Goal: Task Accomplishment & Management: Complete application form

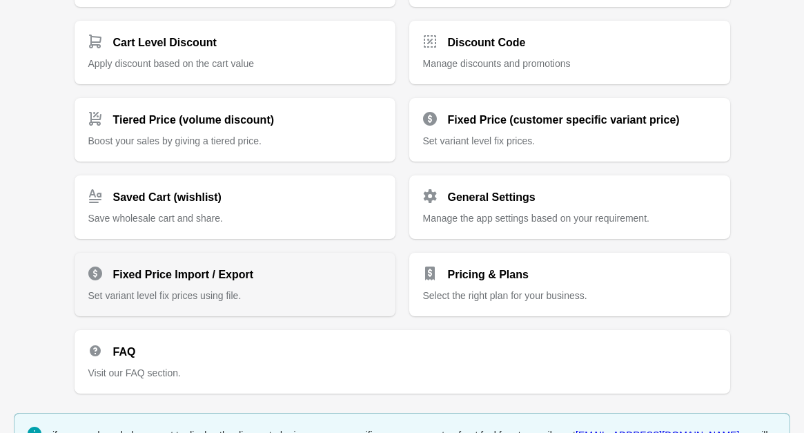
scroll to position [409, 0]
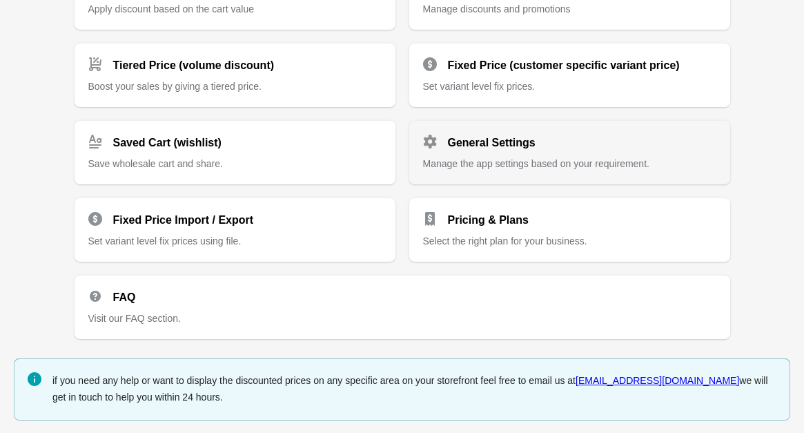
click at [593, 140] on div "General Settings" at bounding box center [564, 138] width 304 height 28
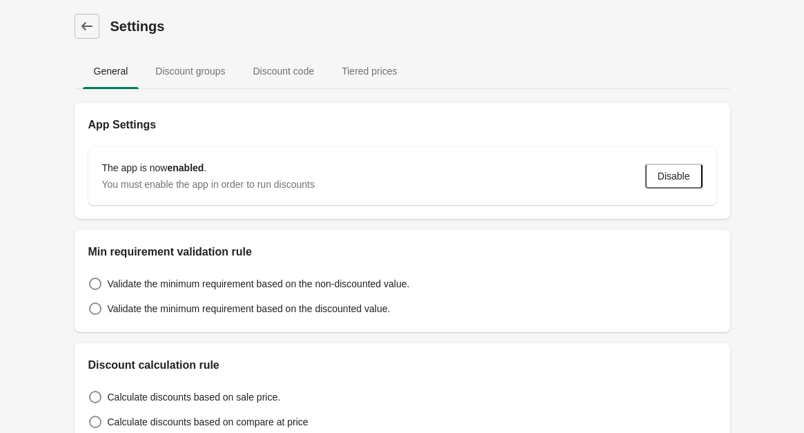
scroll to position [1, 0]
click at [90, 22] on icon at bounding box center [87, 26] width 14 height 14
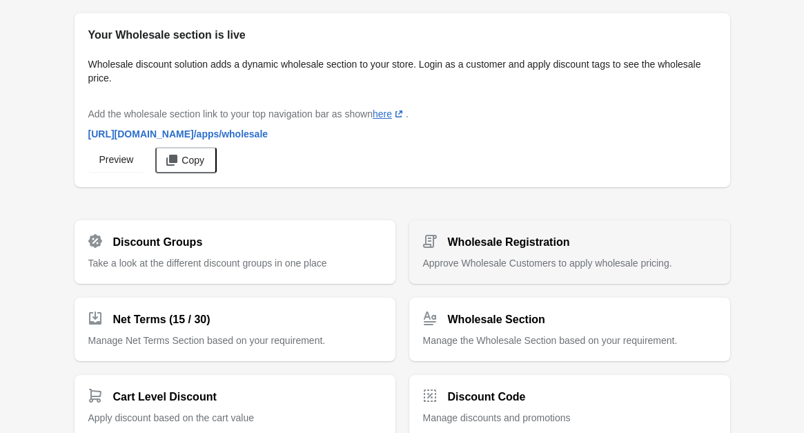
click at [519, 257] on span "Approve Wholesale Customers to apply wholesale pricing." at bounding box center [547, 262] width 249 height 11
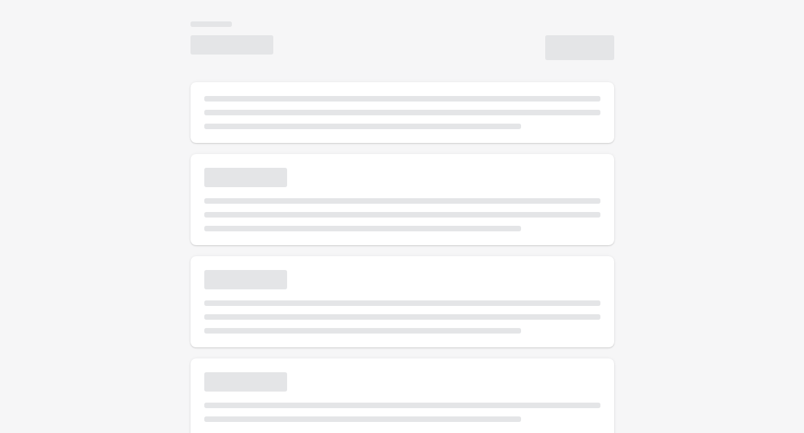
type input "**********"
type textarea "**********"
type input "**********"
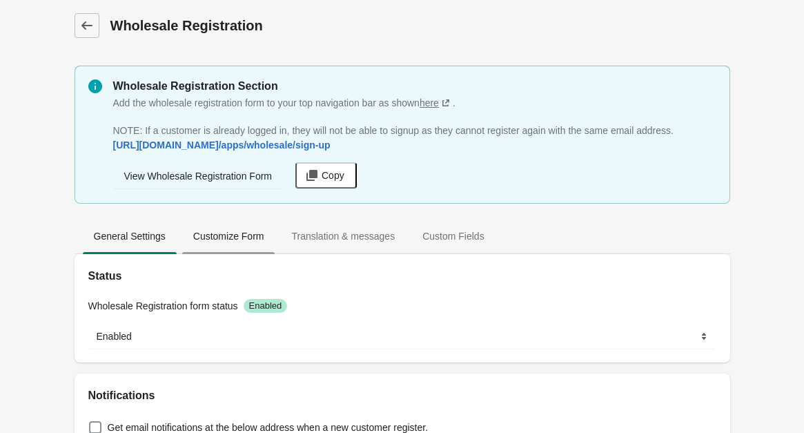
click at [244, 234] on span "Customize Form" at bounding box center [228, 236] width 93 height 25
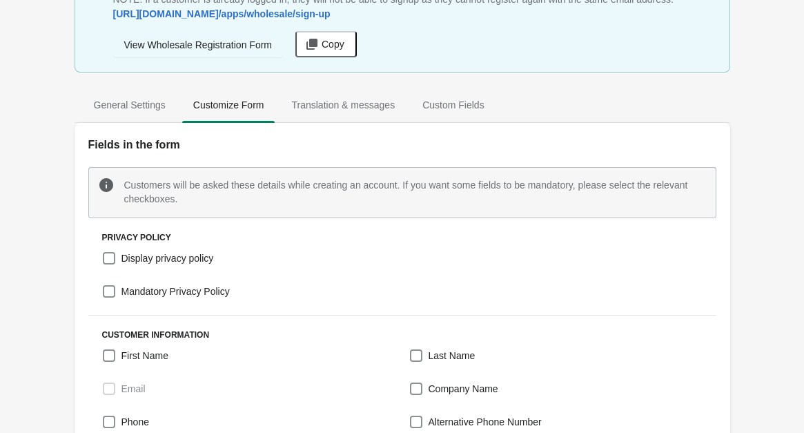
scroll to position [133, 0]
click at [176, 255] on span "Display privacy policy" at bounding box center [167, 258] width 93 height 14
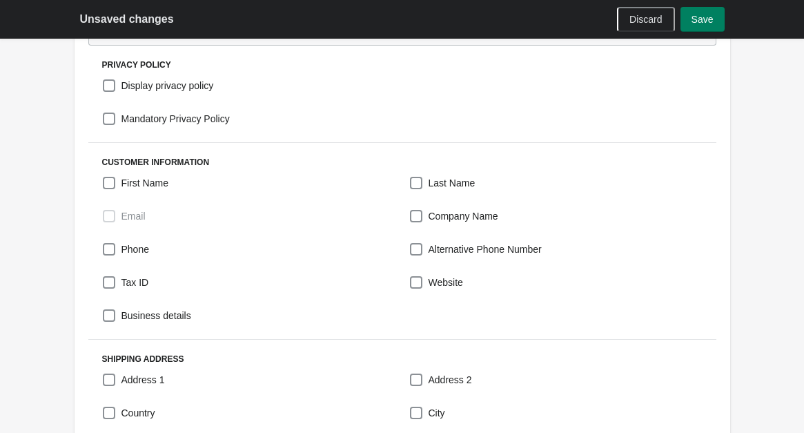
scroll to position [291, 0]
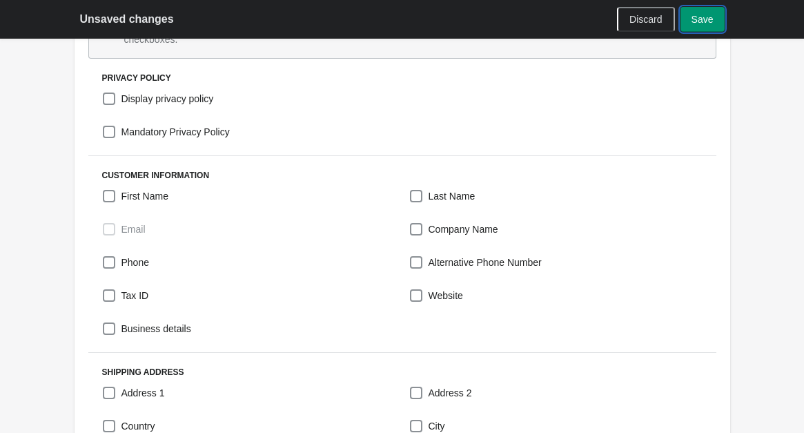
click at [707, 26] on button "Save" at bounding box center [703, 19] width 44 height 25
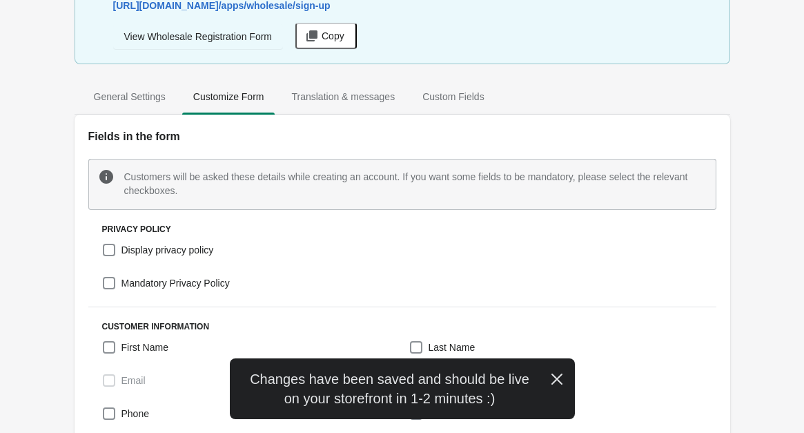
scroll to position [14, 0]
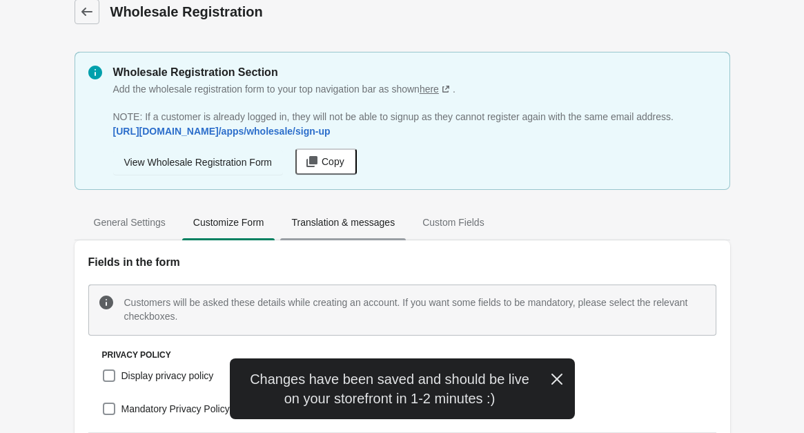
click at [371, 222] on span "Translation & messages" at bounding box center [343, 222] width 126 height 25
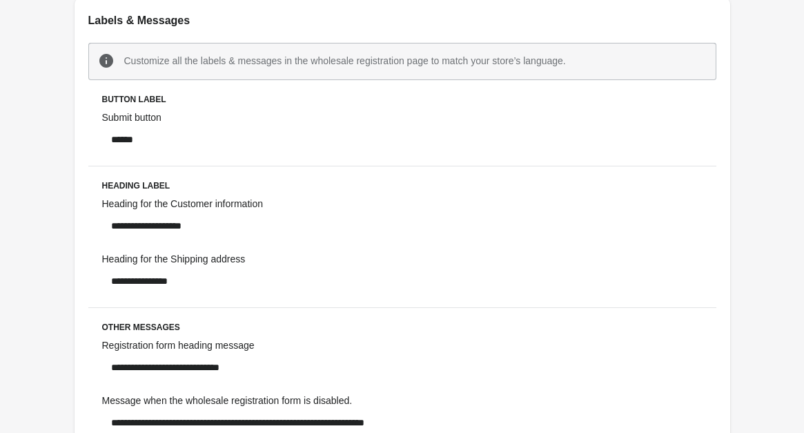
scroll to position [0, 0]
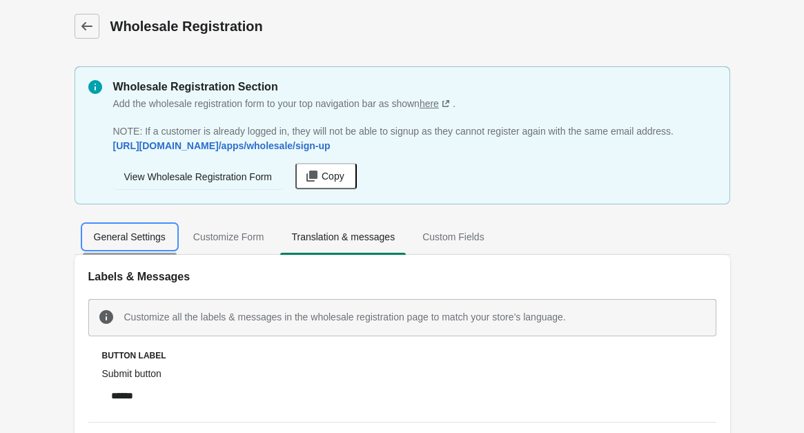
click at [122, 236] on span "General Settings" at bounding box center [130, 236] width 94 height 25
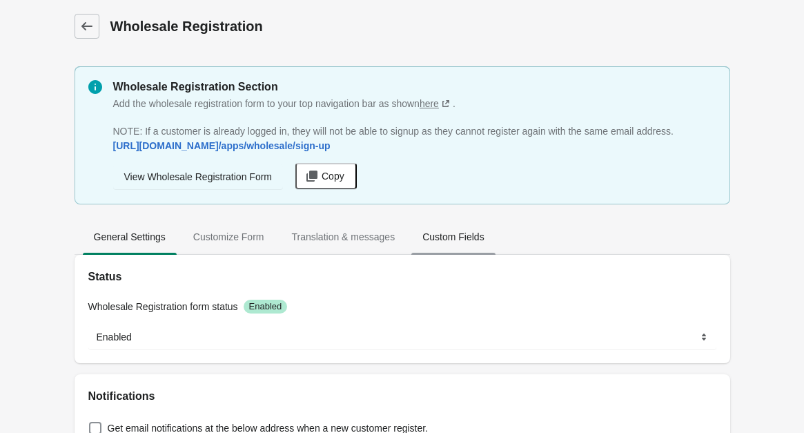
click at [469, 245] on span "Custom Fields" at bounding box center [453, 236] width 84 height 25
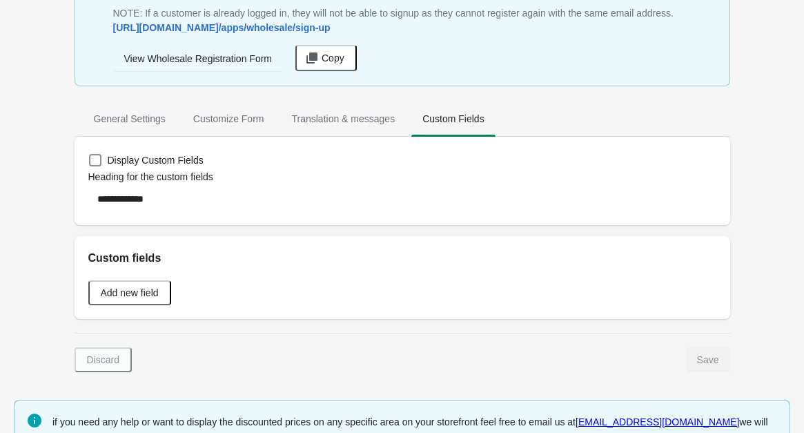
scroll to position [133, 0]
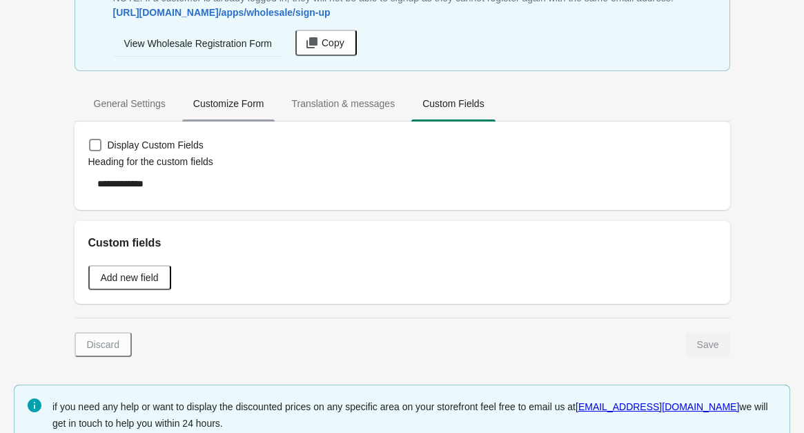
click at [211, 112] on span "Customize Form" at bounding box center [228, 103] width 93 height 25
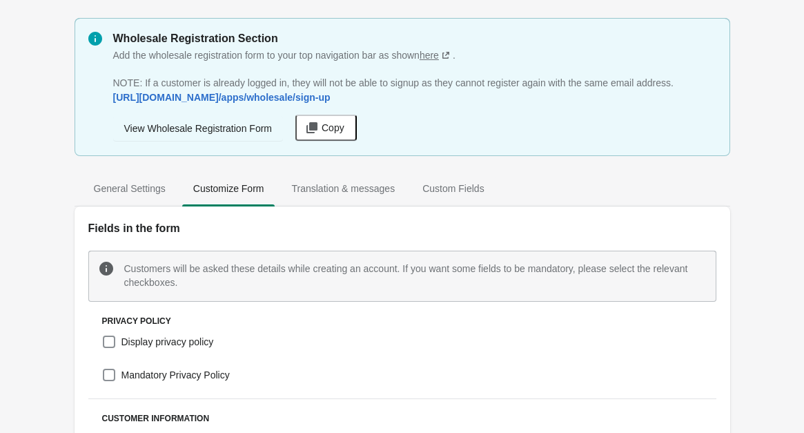
scroll to position [50, 0]
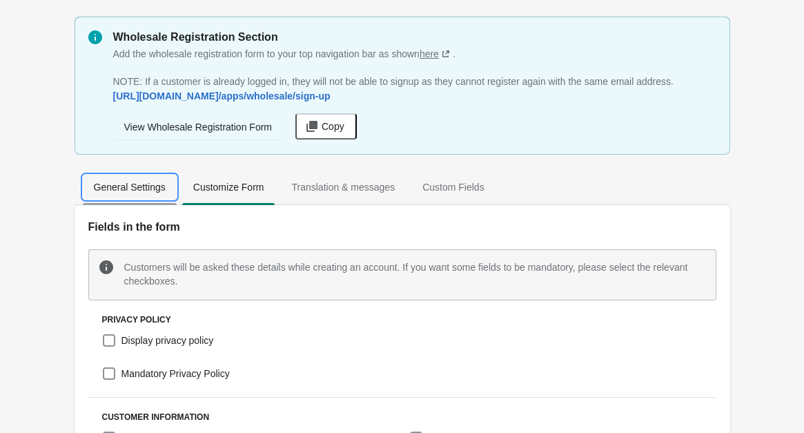
click at [120, 175] on span "General Settings" at bounding box center [130, 187] width 94 height 25
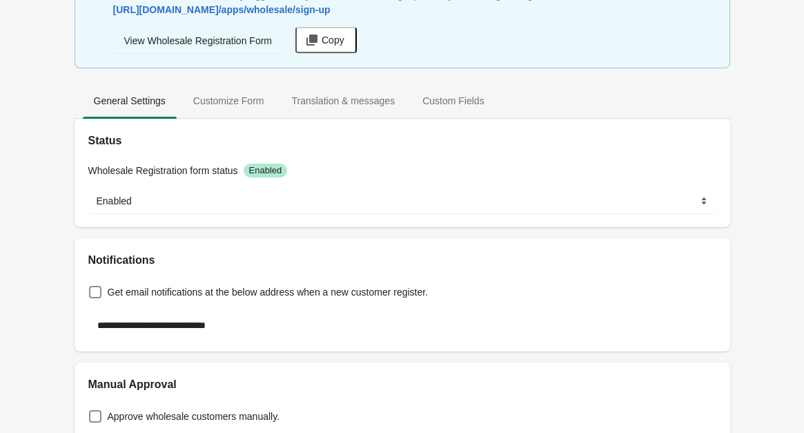
scroll to position [135, 0]
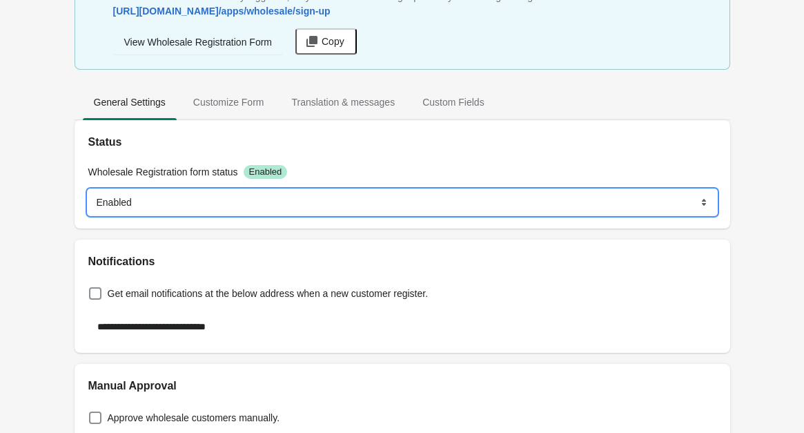
click at [307, 207] on select "******* ********" at bounding box center [402, 202] width 628 height 25
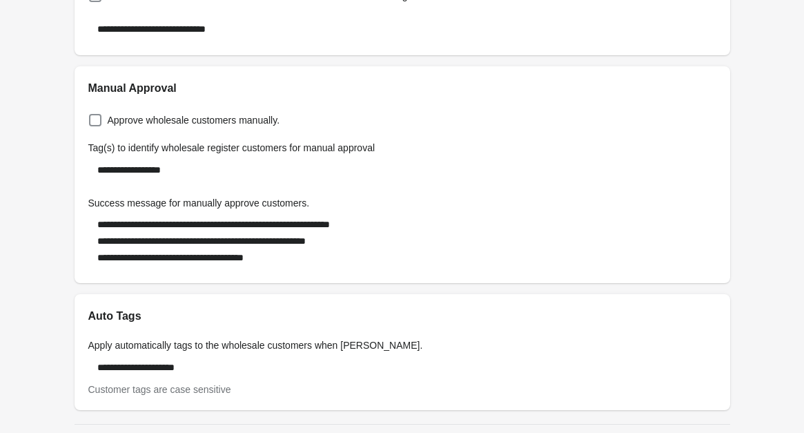
scroll to position [427, 0]
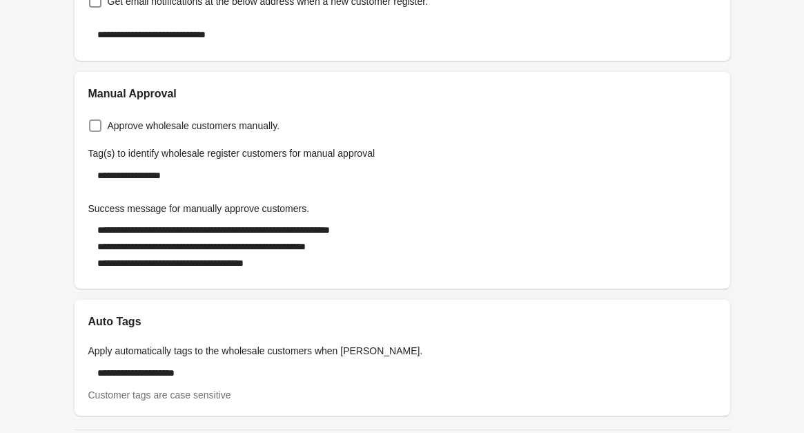
click at [99, 123] on span at bounding box center [95, 125] width 12 height 12
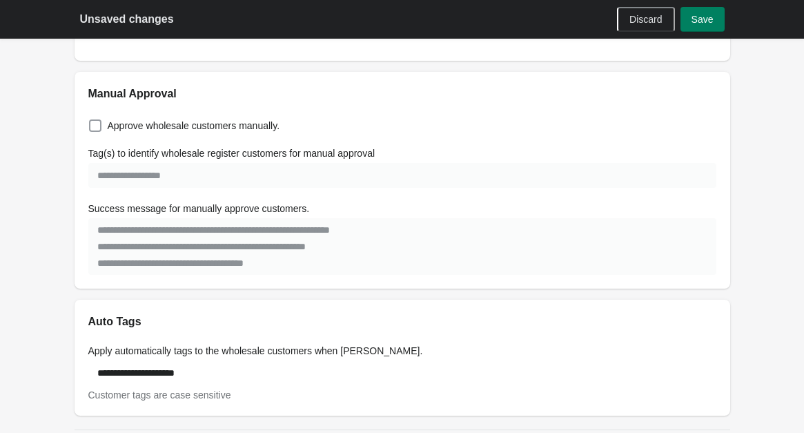
click at [99, 123] on span at bounding box center [95, 125] width 12 height 12
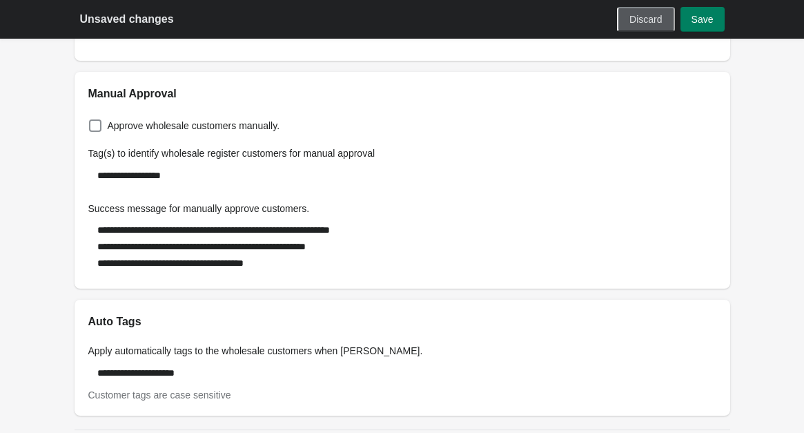
click at [642, 19] on span "Discard" at bounding box center [646, 19] width 32 height 11
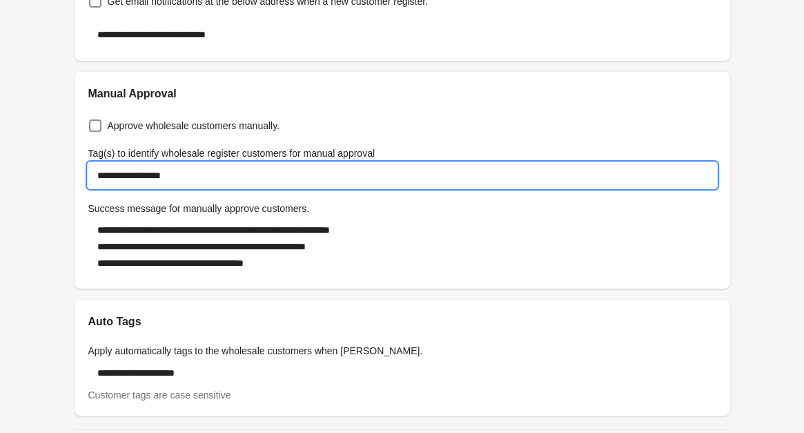
click at [272, 178] on input "**********" at bounding box center [402, 175] width 628 height 25
click at [395, 113] on div "**********" at bounding box center [402, 190] width 628 height 170
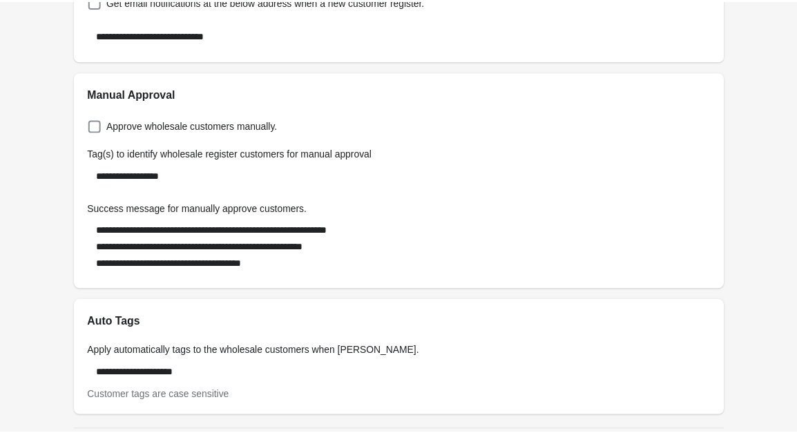
scroll to position [543, 0]
